Goal: Browse casually

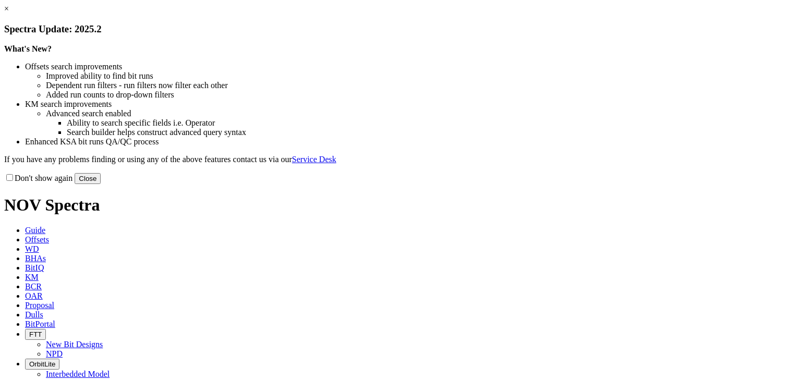
click at [9, 13] on link "×" at bounding box center [6, 8] width 5 height 9
click at [101, 184] on button "Close" at bounding box center [88, 178] width 26 height 11
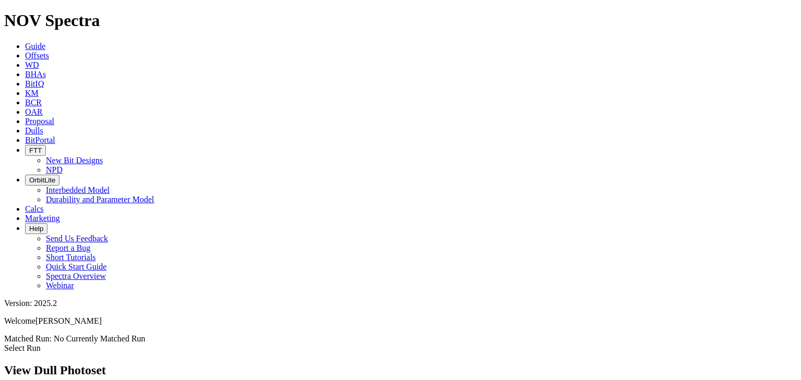
scroll to position [167, 0]
